Goal: Book appointment/travel/reservation

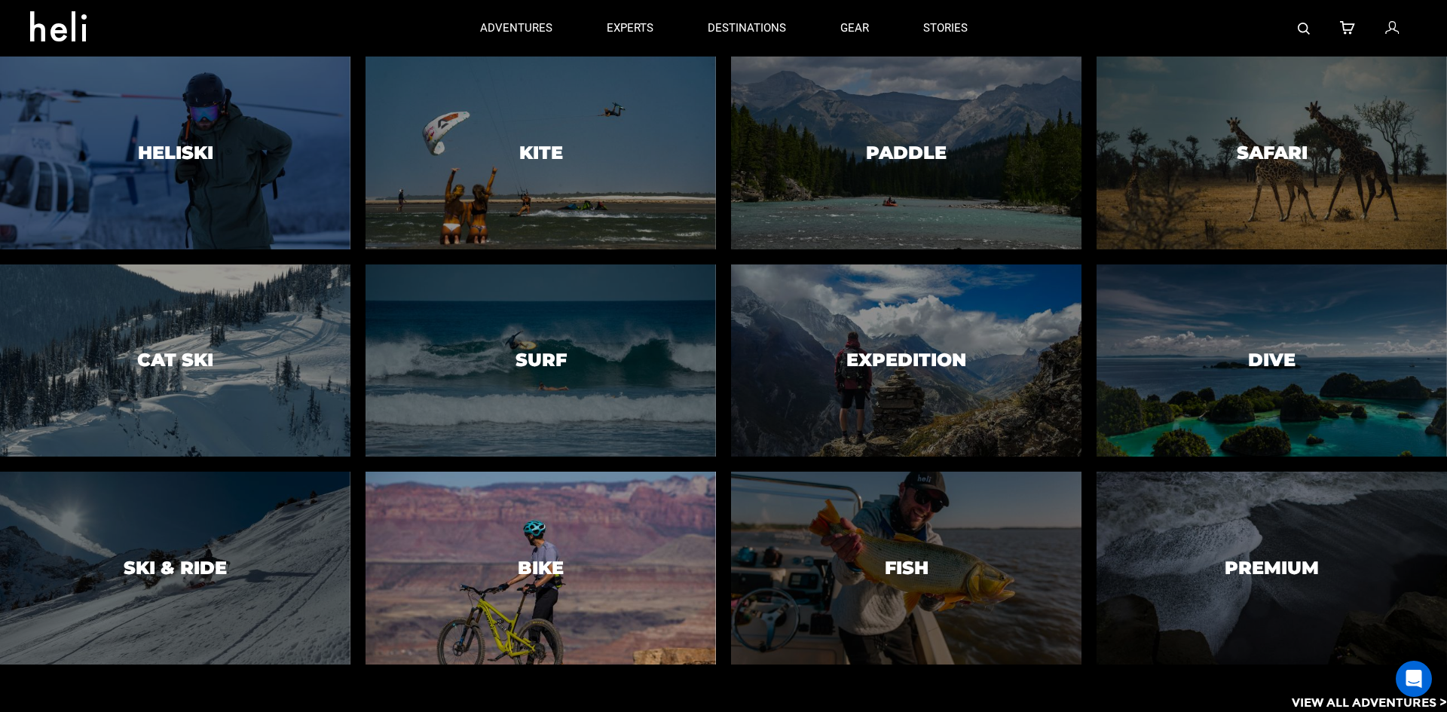
click at [573, 588] on div at bounding box center [540, 568] width 357 height 197
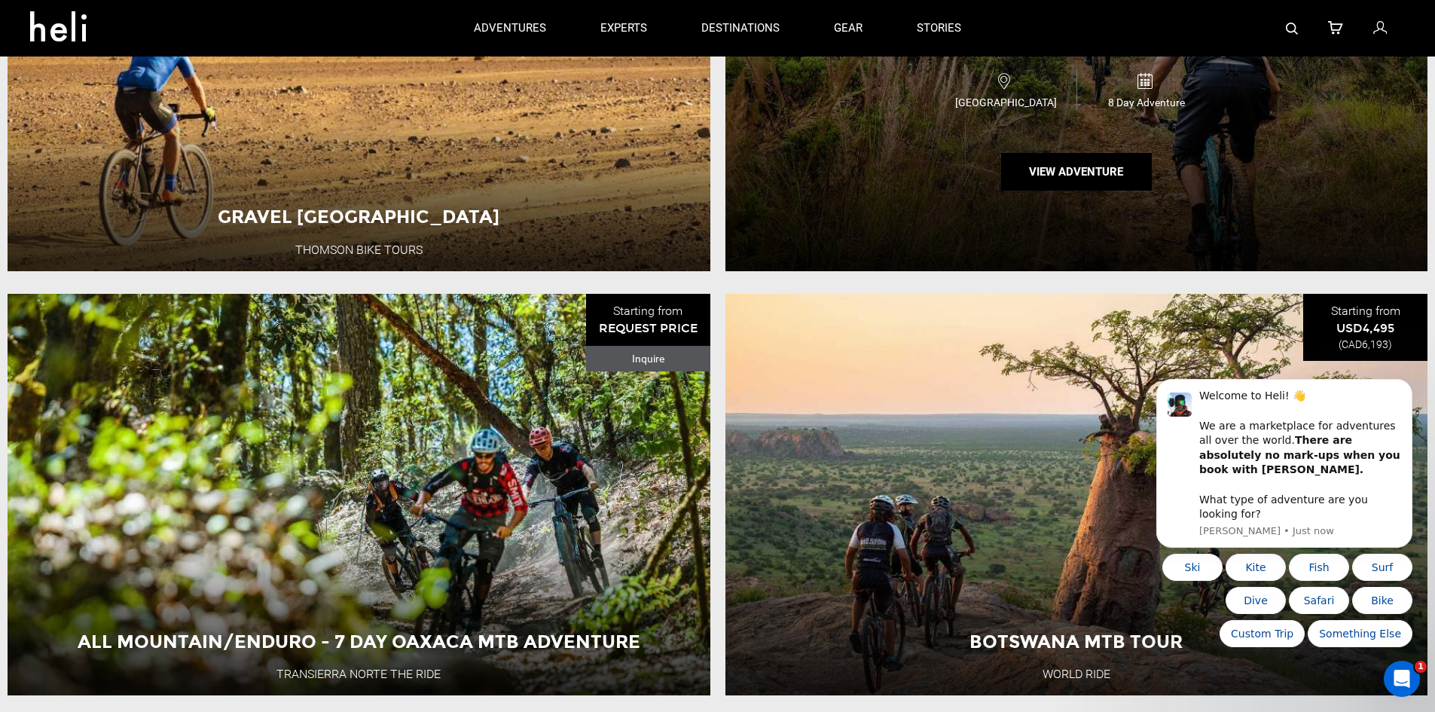
scroll to position [4671, 0]
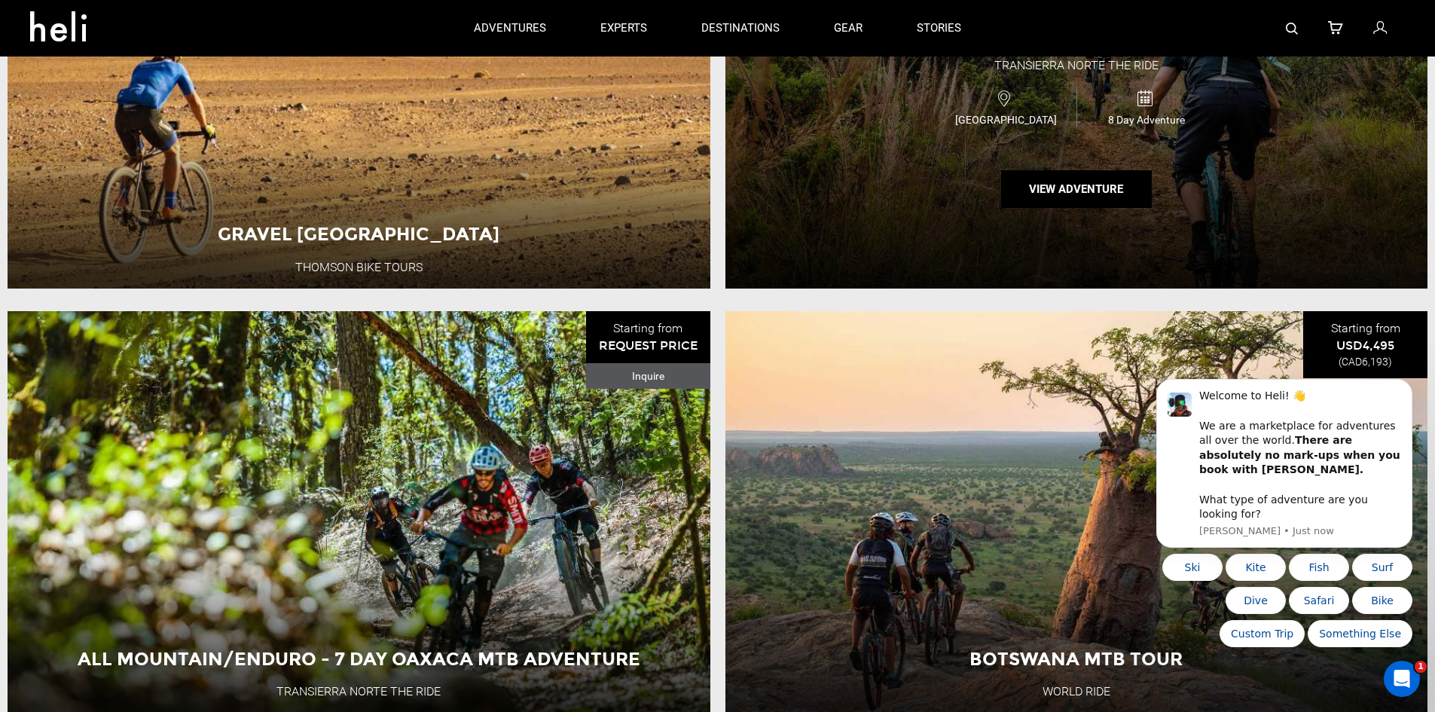
click at [930, 209] on div "[DATE] - 8 Day Oaxaca MTB Adventure Transierra Norte THE RIDE Mexico 8 Day Adve…" at bounding box center [1077, 87] width 703 height 402
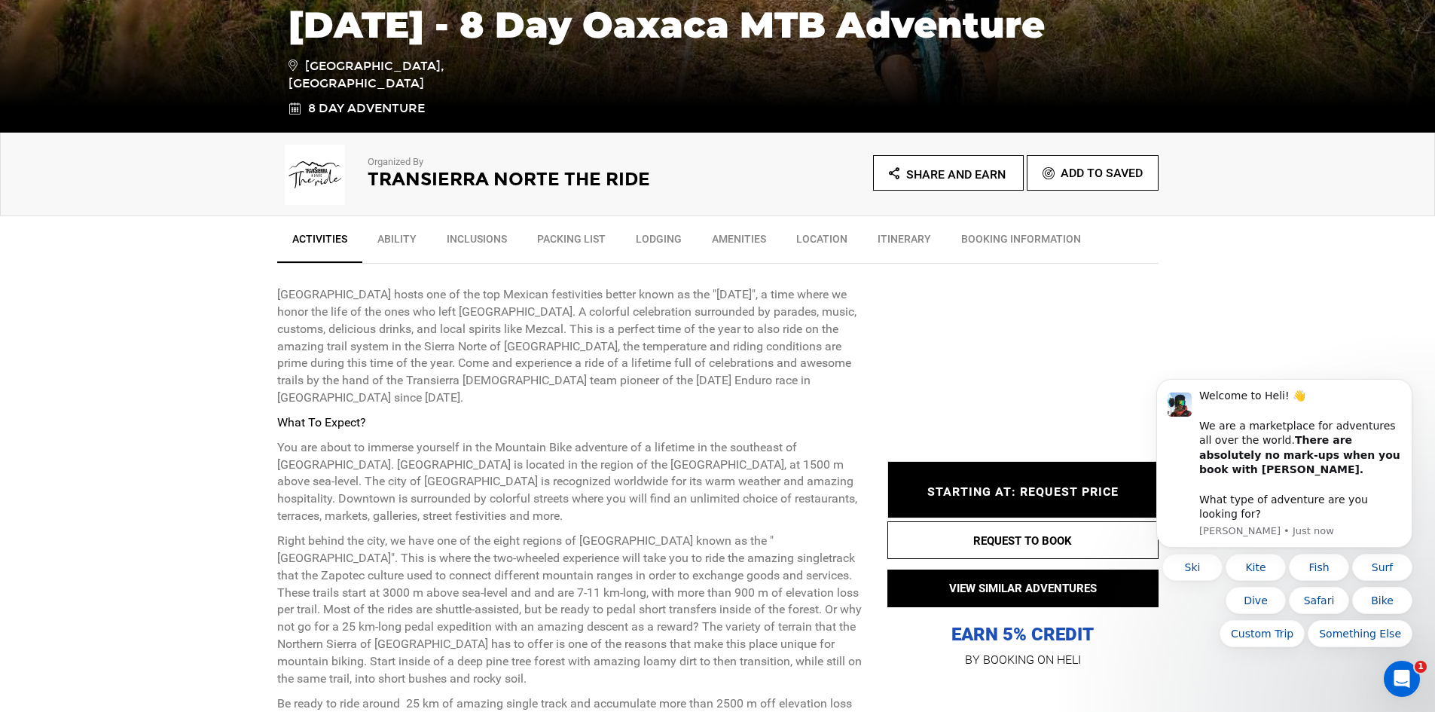
scroll to position [377, 0]
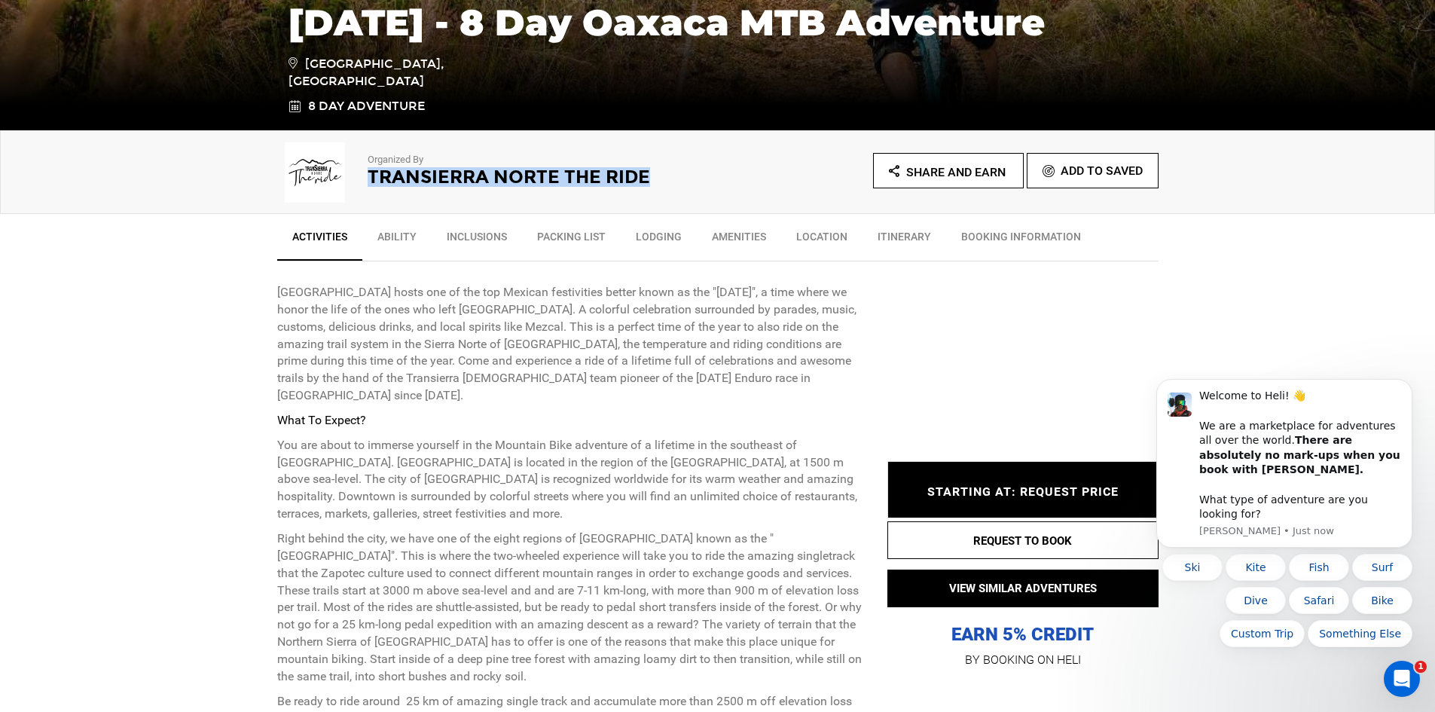
drag, startPoint x: 667, startPoint y: 175, endPoint x: 369, endPoint y: 173, distance: 297.6
click at [369, 173] on h2 "Transierra Norte THE RIDE" at bounding box center [522, 177] width 309 height 20
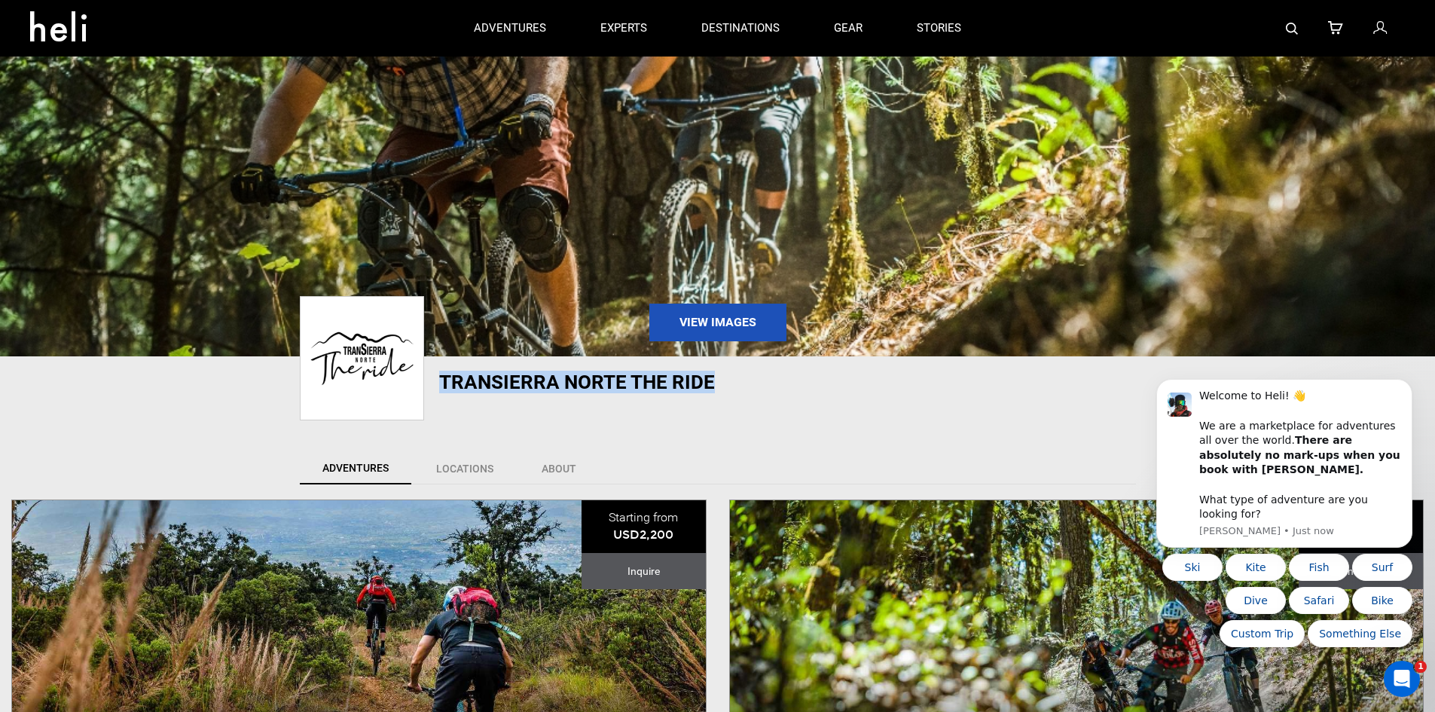
drag, startPoint x: 738, startPoint y: 383, endPoint x: 436, endPoint y: 386, distance: 301.4
click at [436, 386] on div "Transierra Norte THE RIDE" at bounding box center [575, 381] width 573 height 21
copy h1 "Transierra Norte THE RIDE"
click at [157, 402] on div "Transierra Norte THE RIDE View Community" at bounding box center [717, 396] width 1435 height 81
click at [1406, 388] on icon "Dismiss notification" at bounding box center [1408, 384] width 8 height 8
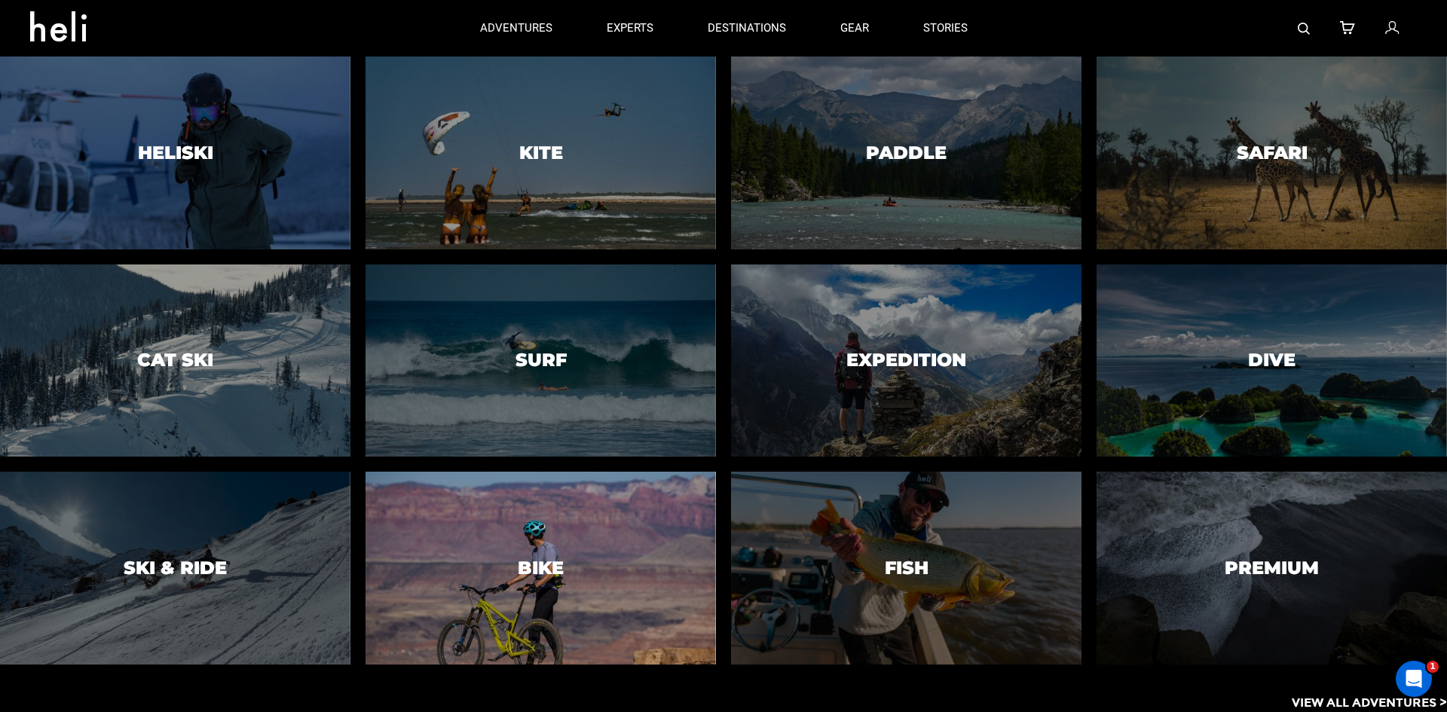
click at [528, 565] on h3 "Bike" at bounding box center [541, 568] width 46 height 20
